Goal: Task Accomplishment & Management: Complete application form

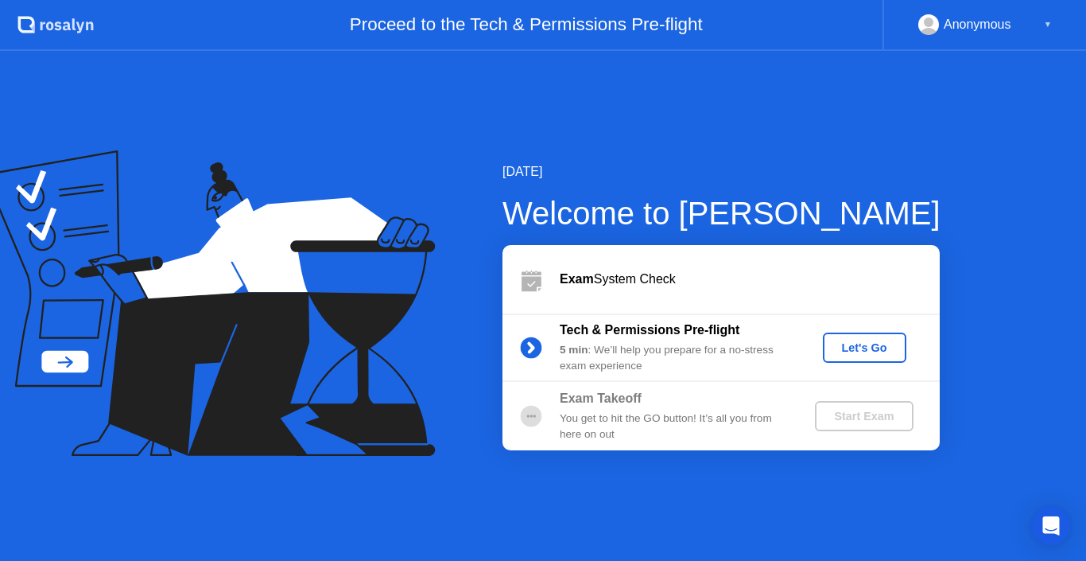
click at [1045, 22] on div "▼" at bounding box center [1048, 24] width 8 height 21
click at [1051, 21] on div "▼" at bounding box center [1048, 24] width 8 height 21
click at [991, 226] on div "[DATE] Welcome to [PERSON_NAME] Exam System Check Tech & Permissions Pre-flight…" at bounding box center [543, 306] width 1086 height 510
click at [1004, 270] on div "[DATE] Welcome to [PERSON_NAME] Exam System Check Tech & Permissions Pre-flight…" at bounding box center [543, 306] width 1086 height 510
click at [874, 341] on div "Let's Go" at bounding box center [865, 347] width 71 height 13
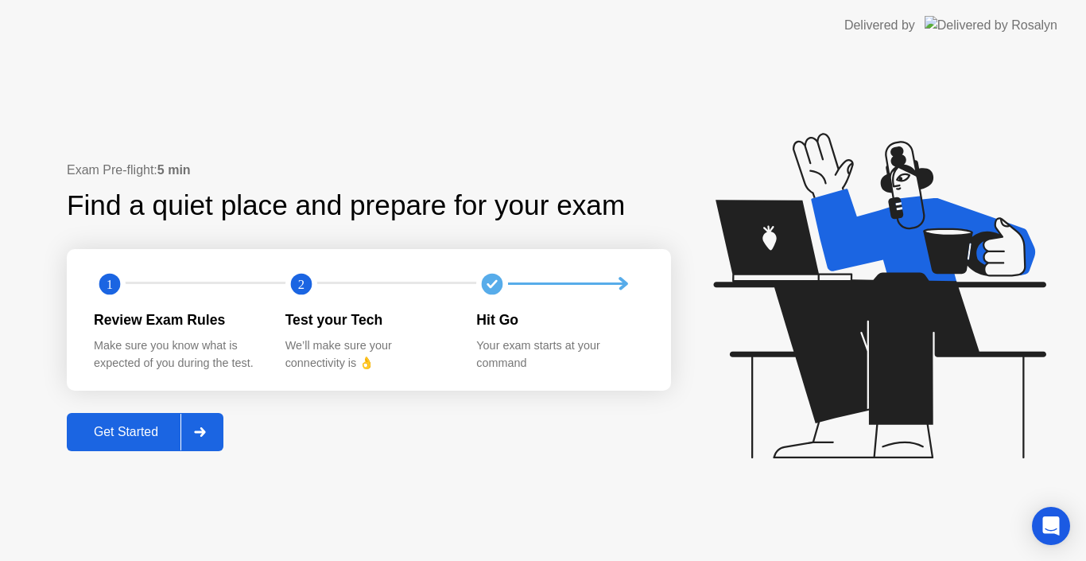
click at [146, 420] on button "Get Started" at bounding box center [145, 432] width 157 height 38
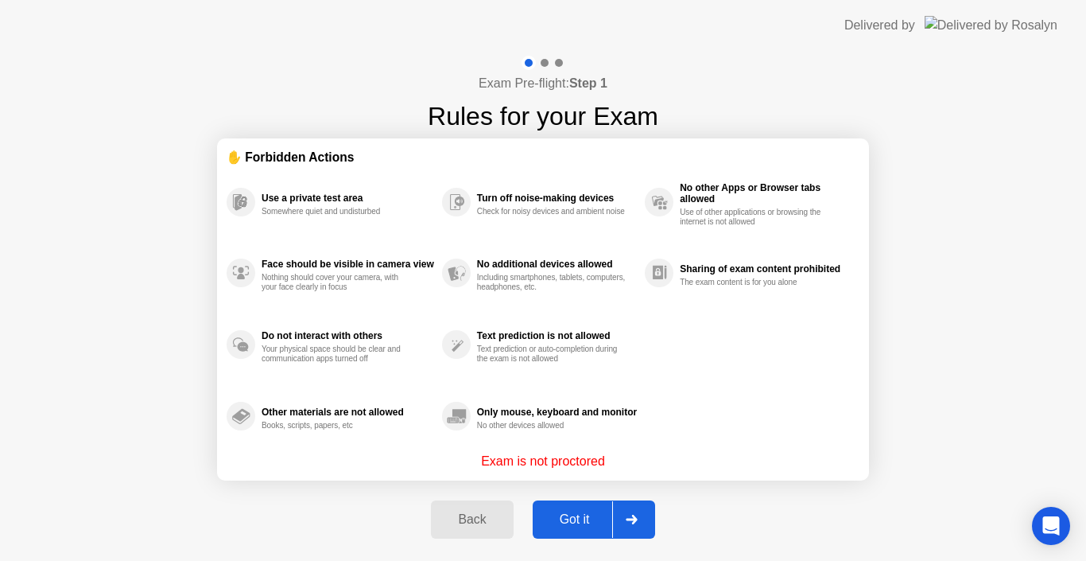
click at [581, 520] on div "Got it" at bounding box center [575, 519] width 75 height 14
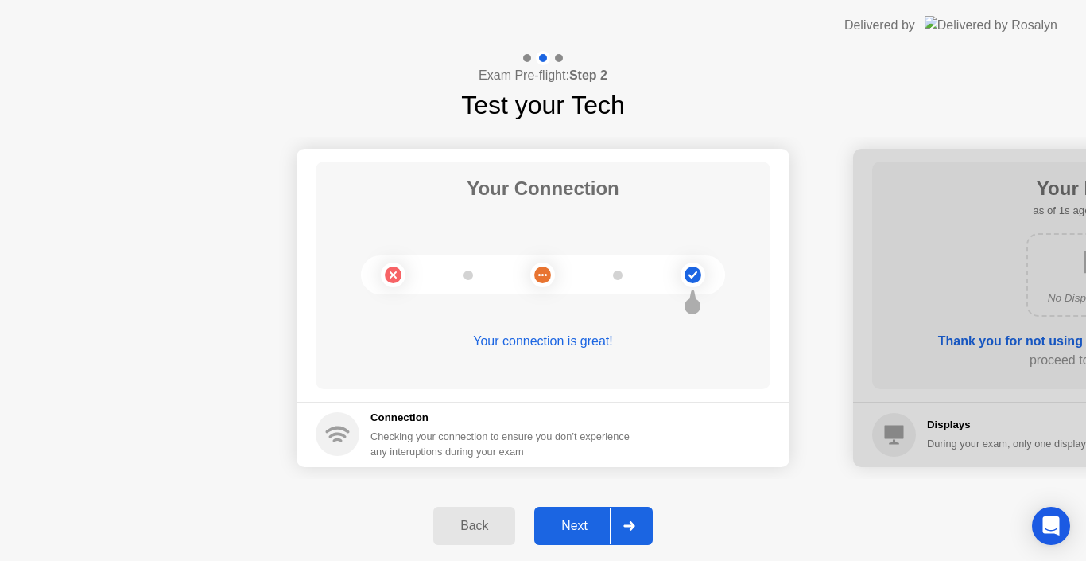
click at [568, 527] on div "Next" at bounding box center [574, 526] width 71 height 14
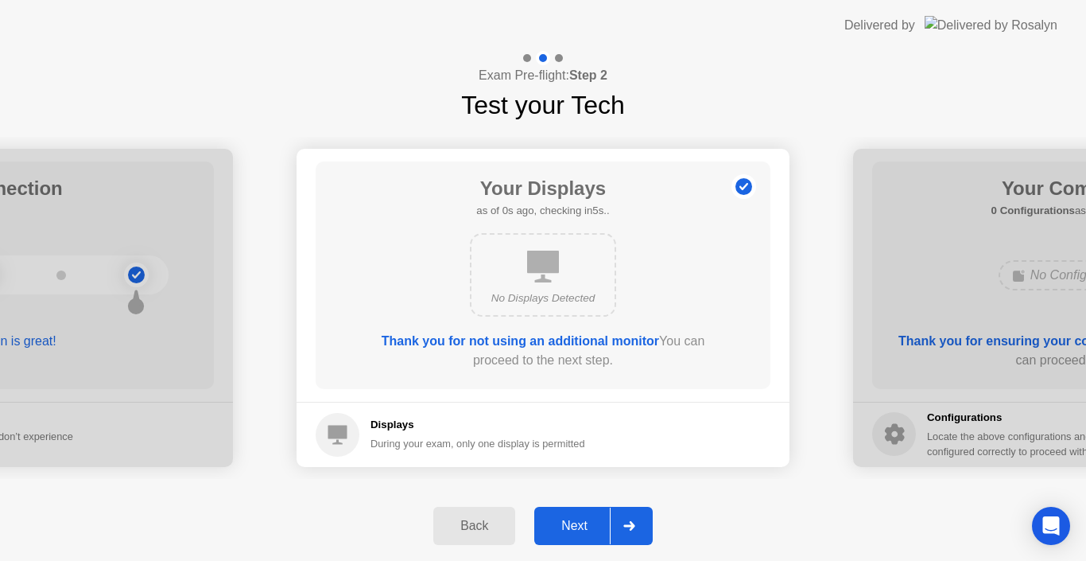
click at [568, 527] on div "Next" at bounding box center [574, 526] width 71 height 14
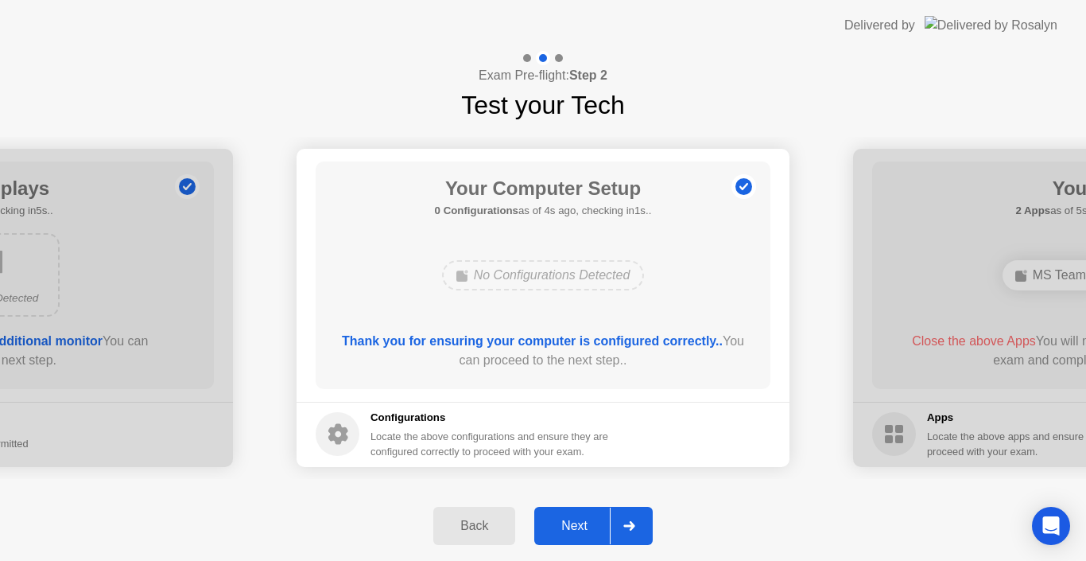
click at [568, 527] on div "Next" at bounding box center [574, 526] width 71 height 14
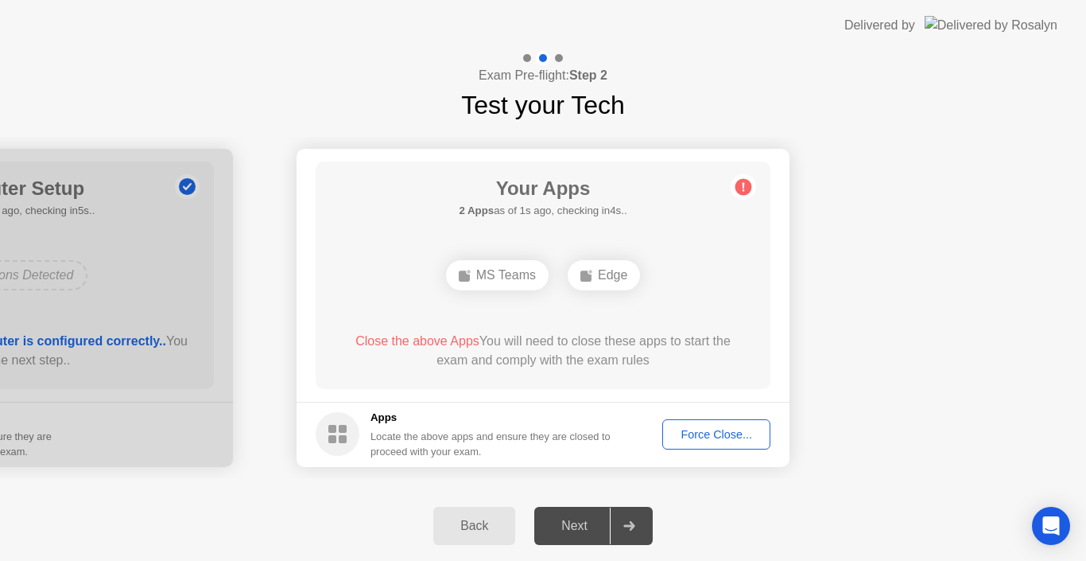
click at [685, 444] on button "Force Close..." at bounding box center [717, 434] width 108 height 30
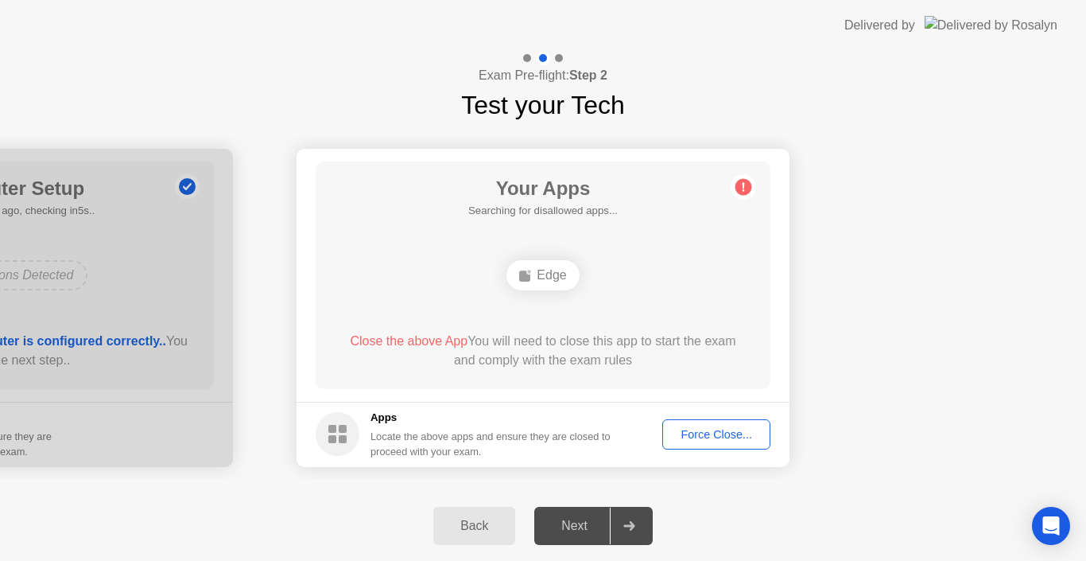
click at [772, 317] on main "Your Apps Searching for disallowed apps... Edge Close the above App You will ne…" at bounding box center [543, 275] width 493 height 253
click at [700, 436] on div "Force Close..." at bounding box center [716, 434] width 97 height 13
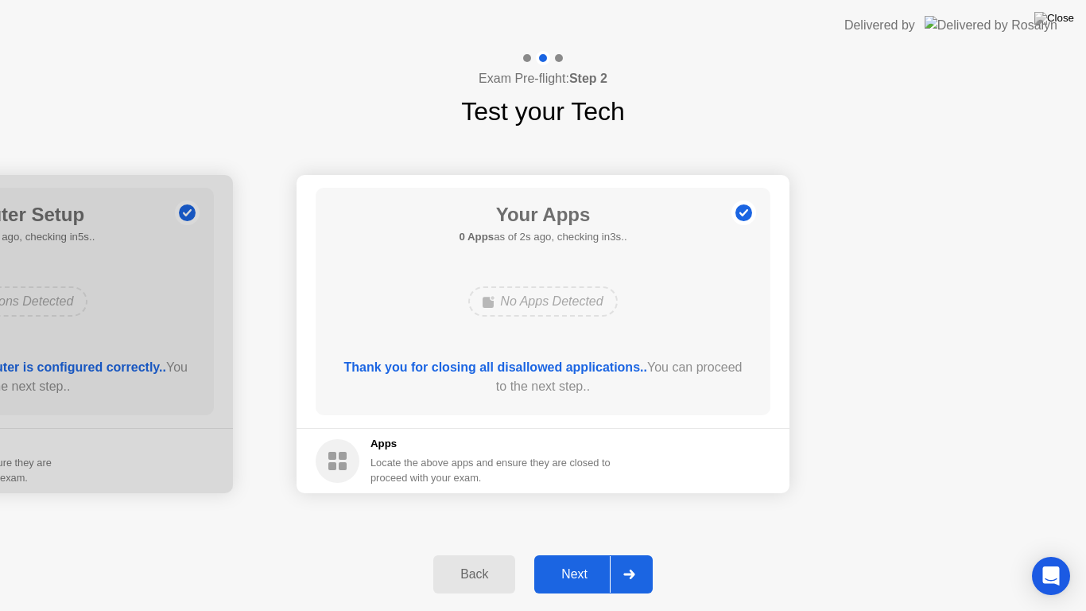
click at [574, 556] on button "Next" at bounding box center [593, 574] width 119 height 38
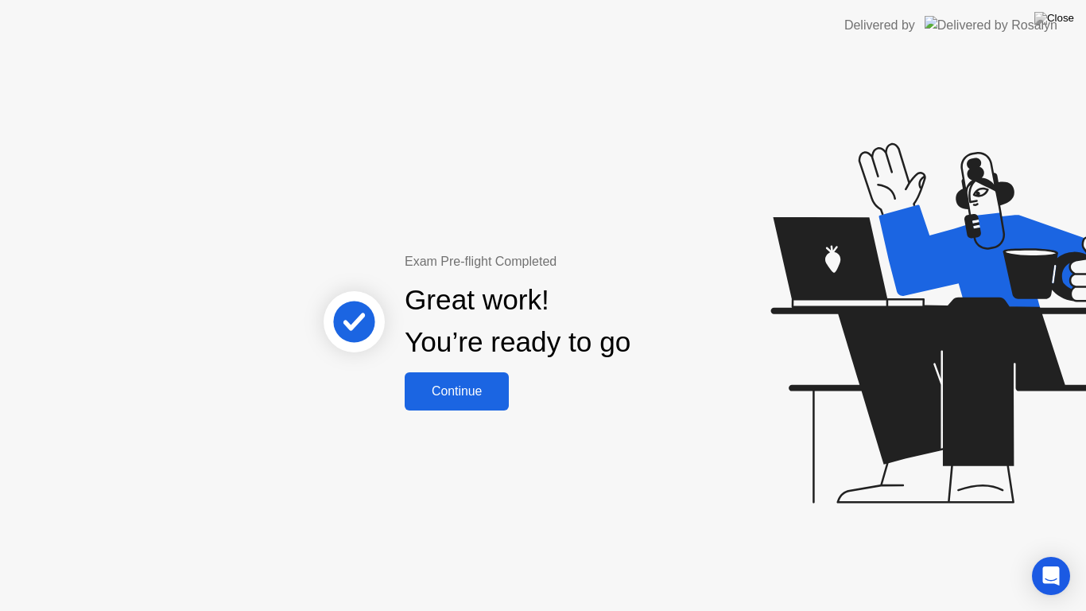
click at [461, 406] on button "Continue" at bounding box center [457, 391] width 104 height 38
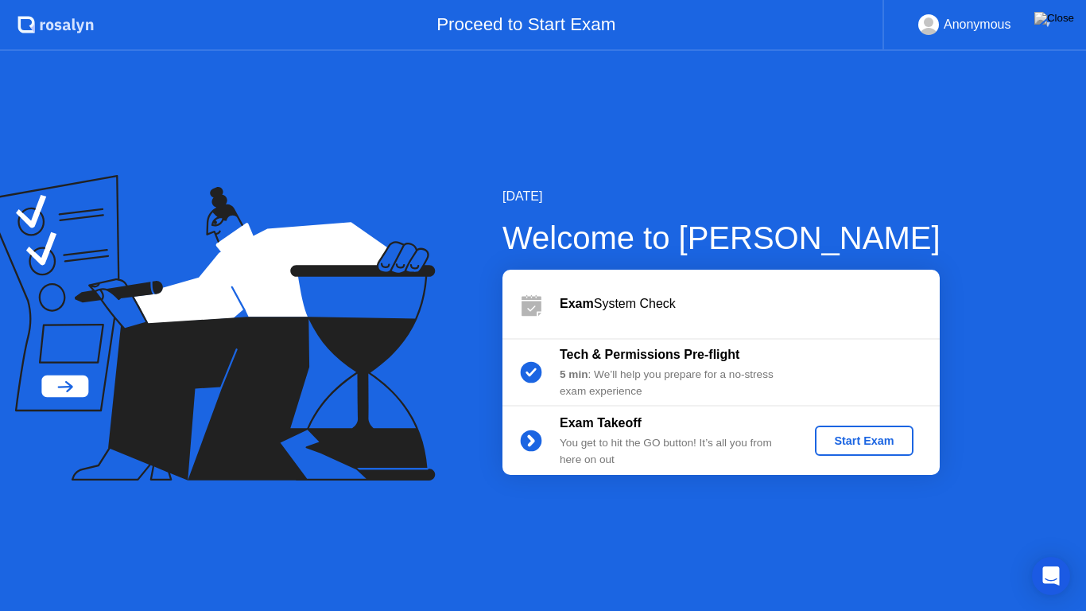
click at [851, 438] on div "Start Exam" at bounding box center [864, 440] width 85 height 13
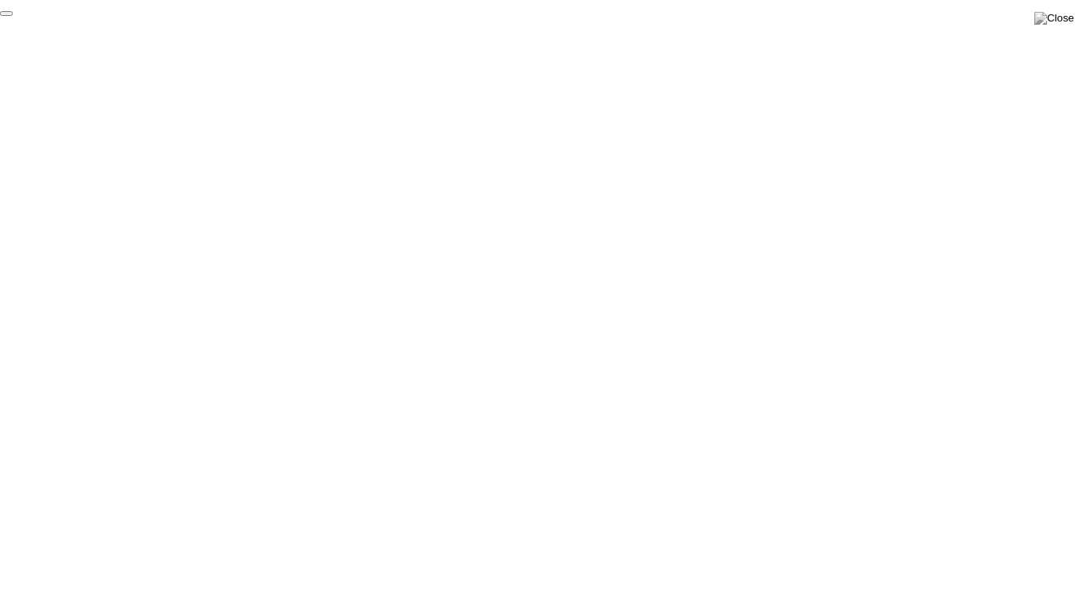
click div "End Proctoring Session"
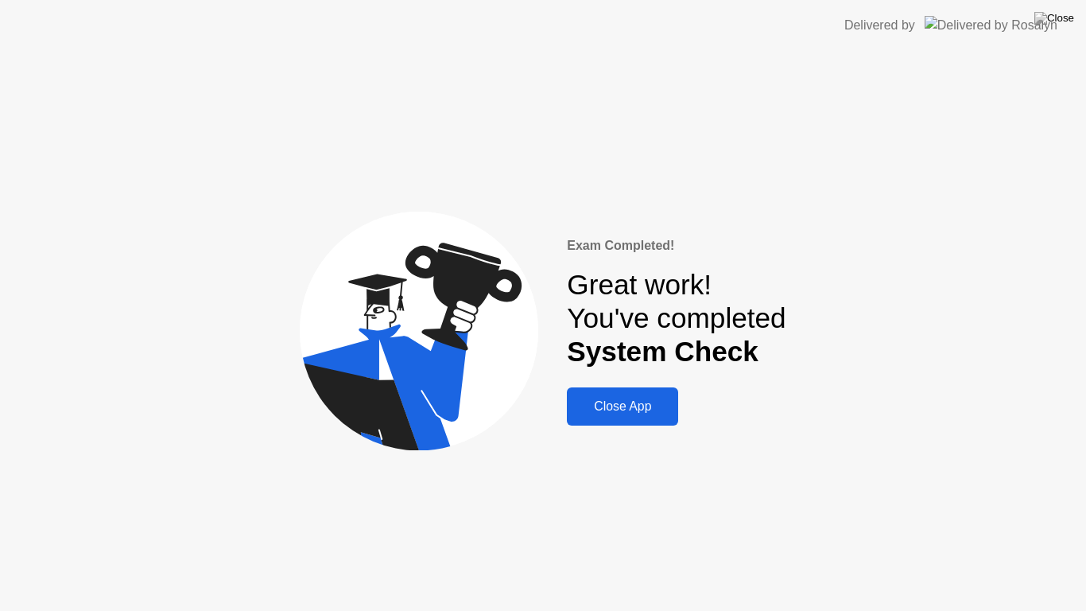
click at [637, 404] on div "Close App" at bounding box center [623, 406] width 102 height 14
